Goal: Task Accomplishment & Management: Manage account settings

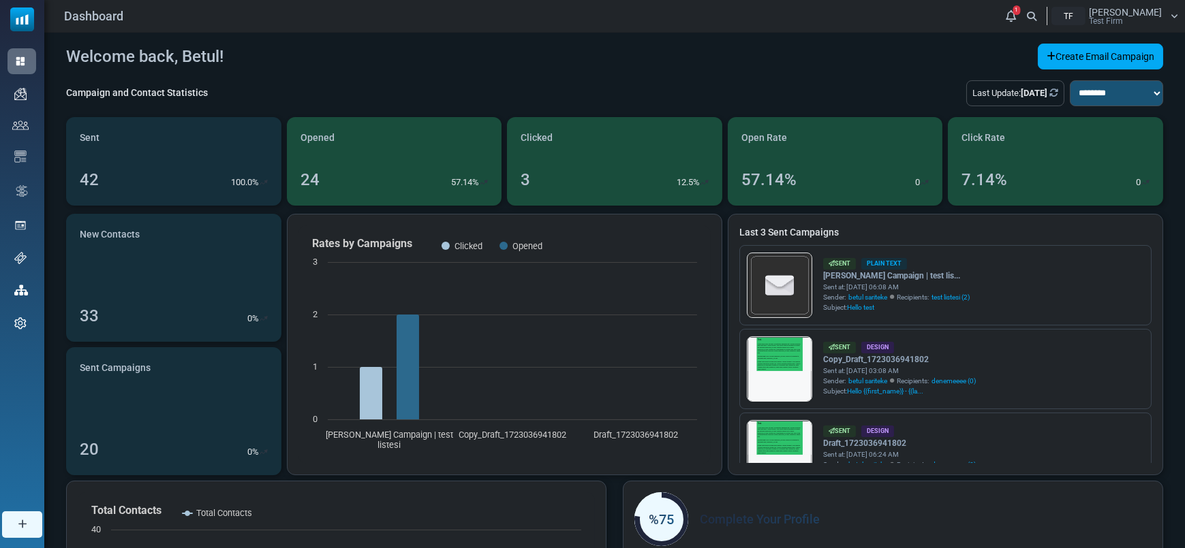
click at [1155, 8] on span "[PERSON_NAME]" at bounding box center [1124, 12] width 73 height 10
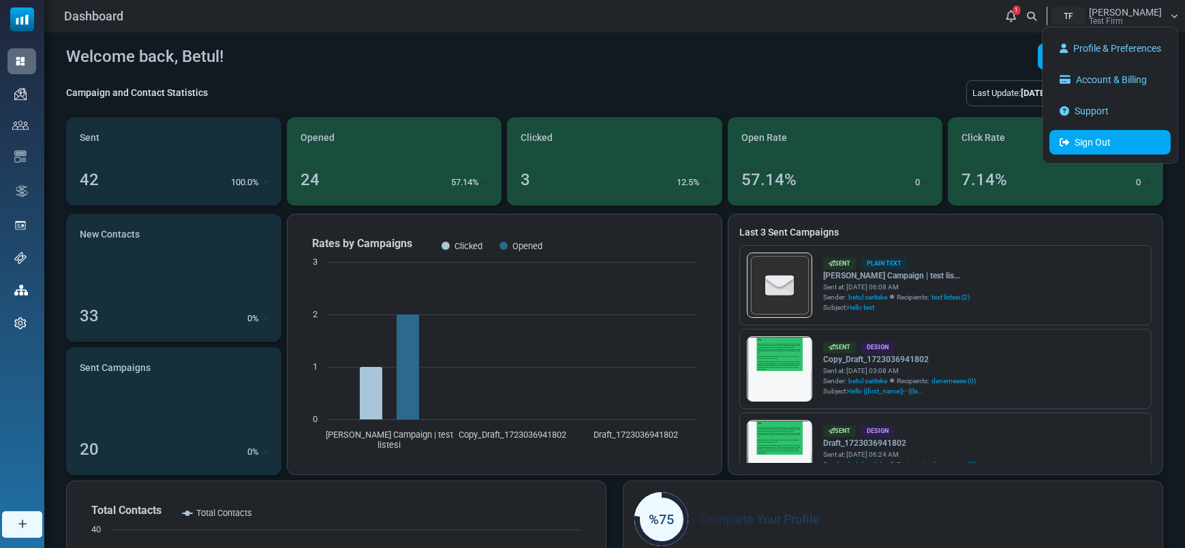
click at [1112, 133] on link "Sign Out" at bounding box center [1109, 142] width 121 height 25
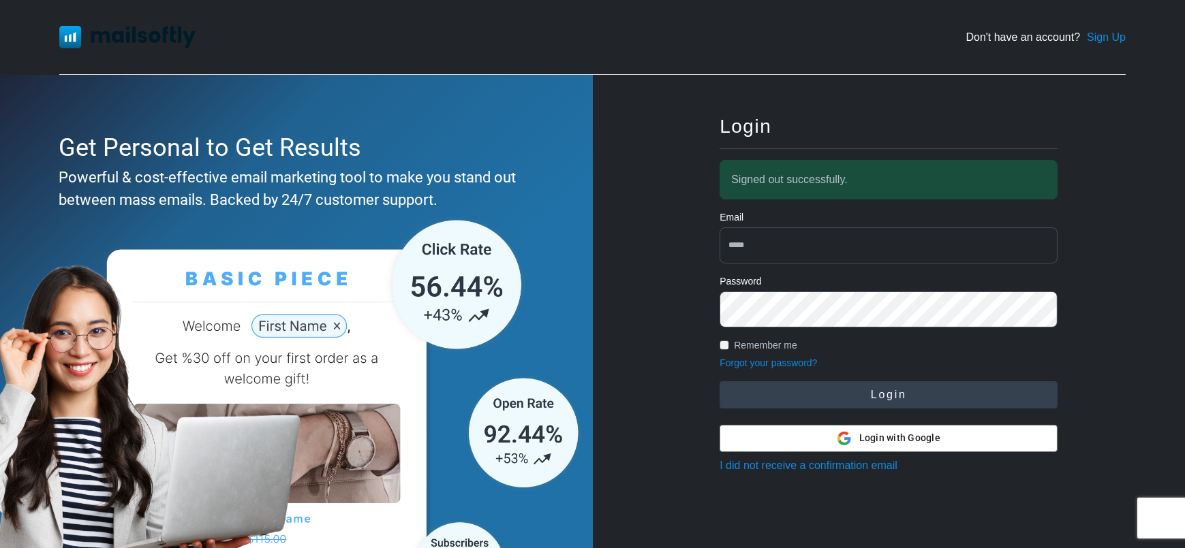
type input "**********"
click at [860, 398] on button "Login" at bounding box center [888, 394] width 338 height 27
